Goal: Information Seeking & Learning: Check status

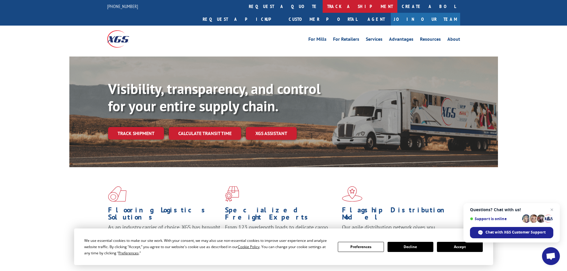
click at [323, 6] on link "track a shipment" at bounding box center [360, 6] width 75 height 13
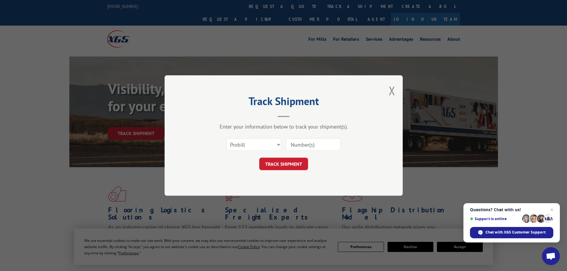
click at [309, 144] on input at bounding box center [313, 144] width 55 height 13
paste input "17549632"
type input "17549632"
click at [297, 163] on button "TRACK SHIPMENT" at bounding box center [283, 164] width 49 height 13
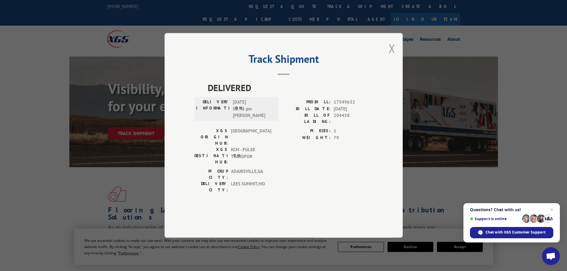
click at [392, 56] on button "Close modal" at bounding box center [392, 48] width 7 height 16
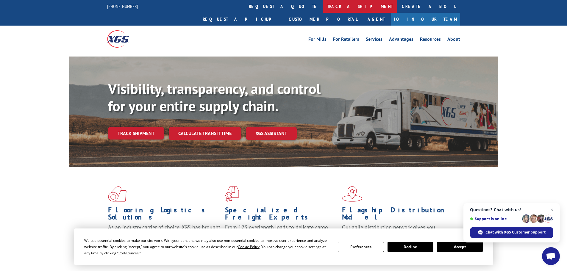
click at [323, 7] on link "track a shipment" at bounding box center [360, 6] width 75 height 13
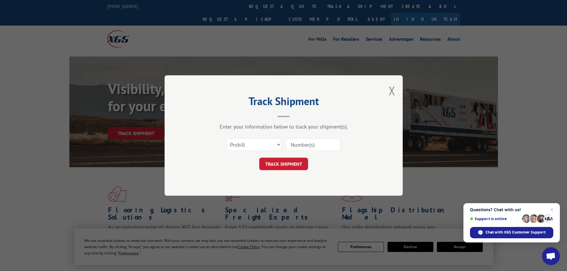
click at [313, 146] on input at bounding box center [313, 144] width 55 height 13
paste input "17552534"
type input "17552534"
click at [283, 162] on button "TRACK SHIPMENT" at bounding box center [283, 164] width 49 height 13
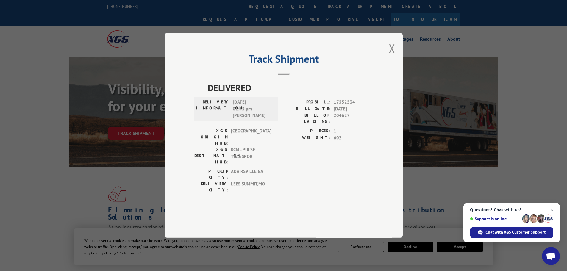
click at [392, 56] on button "Close modal" at bounding box center [392, 48] width 7 height 16
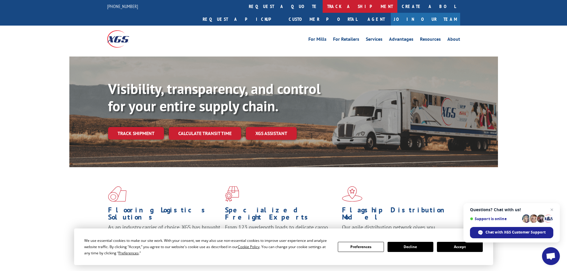
click at [323, 4] on link "track a shipment" at bounding box center [360, 6] width 75 height 13
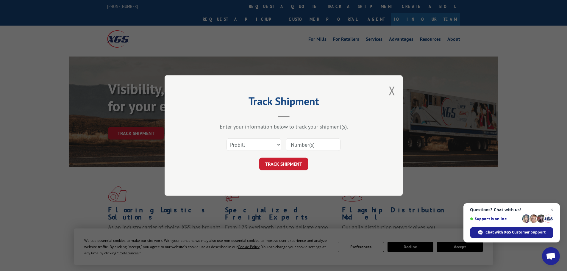
click at [303, 147] on input at bounding box center [313, 144] width 55 height 13
paste input "17589123"
type input "17589123"
click at [293, 164] on button "TRACK SHIPMENT" at bounding box center [283, 164] width 49 height 13
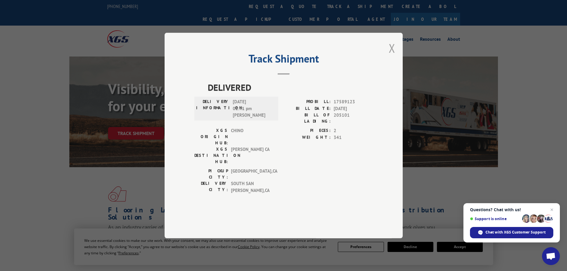
click at [392, 56] on button "Close modal" at bounding box center [392, 48] width 7 height 16
